Goal: Task Accomplishment & Management: Use online tool/utility

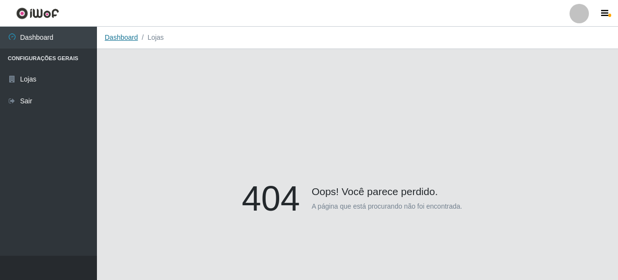
click at [123, 39] on link "Dashboard" at bounding box center [121, 37] width 33 height 8
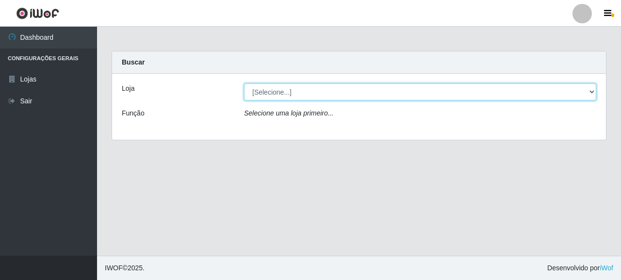
click at [267, 92] on select "[Selecione...] Supermercado Queiroz - [GEOGRAPHIC_DATA]" at bounding box center [420, 91] width 352 height 17
select select "496"
click at [244, 83] on select "[Selecione...] Supermercado Queiroz - [GEOGRAPHIC_DATA]" at bounding box center [420, 91] width 352 height 17
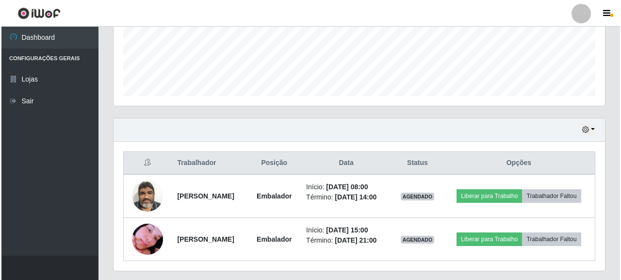
scroll to position [278, 0]
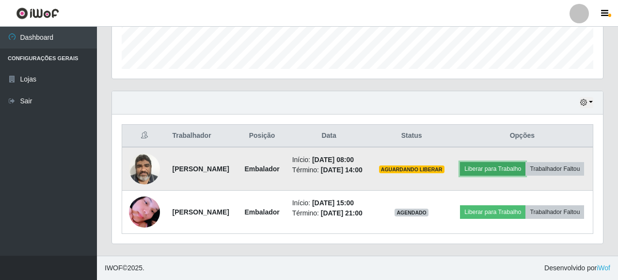
click at [526, 164] on button "Liberar para Trabalho" at bounding box center [492, 169] width 65 height 14
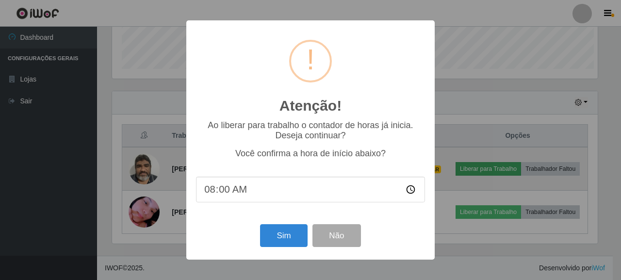
scroll to position [201, 486]
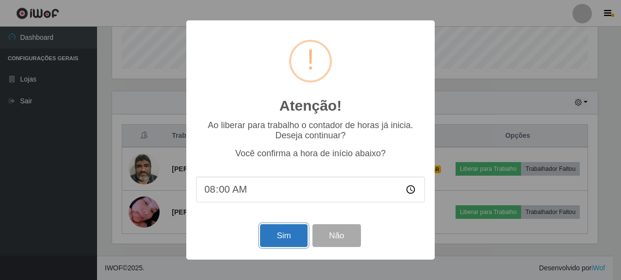
click at [277, 236] on button "Sim" at bounding box center [283, 235] width 47 height 23
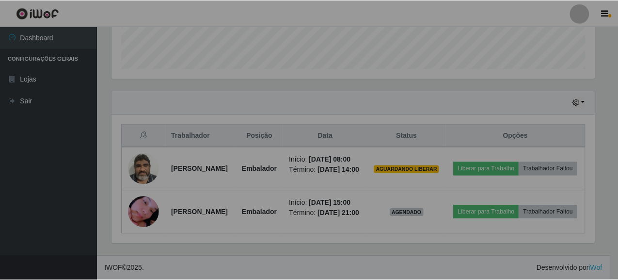
scroll to position [484875, 484591]
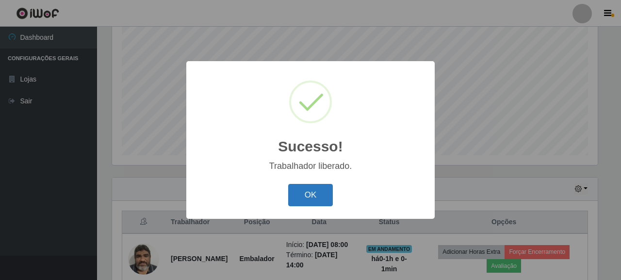
click at [304, 197] on button "OK" at bounding box center [310, 195] width 45 height 23
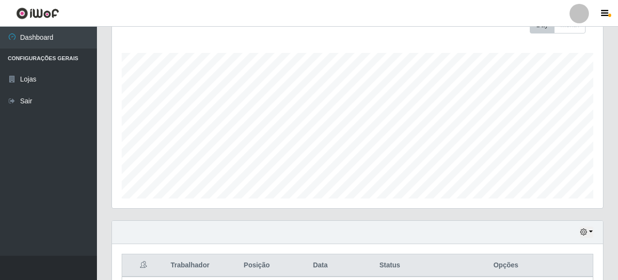
scroll to position [289, 0]
